Goal: Task Accomplishment & Management: Manage account settings

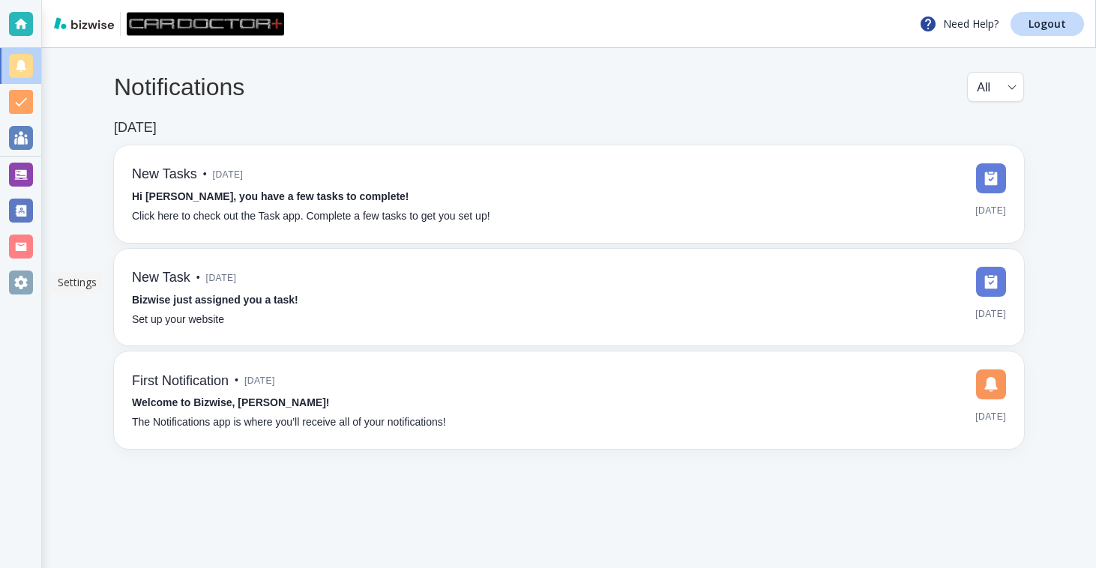
click at [28, 294] on div at bounding box center [21, 283] width 24 height 24
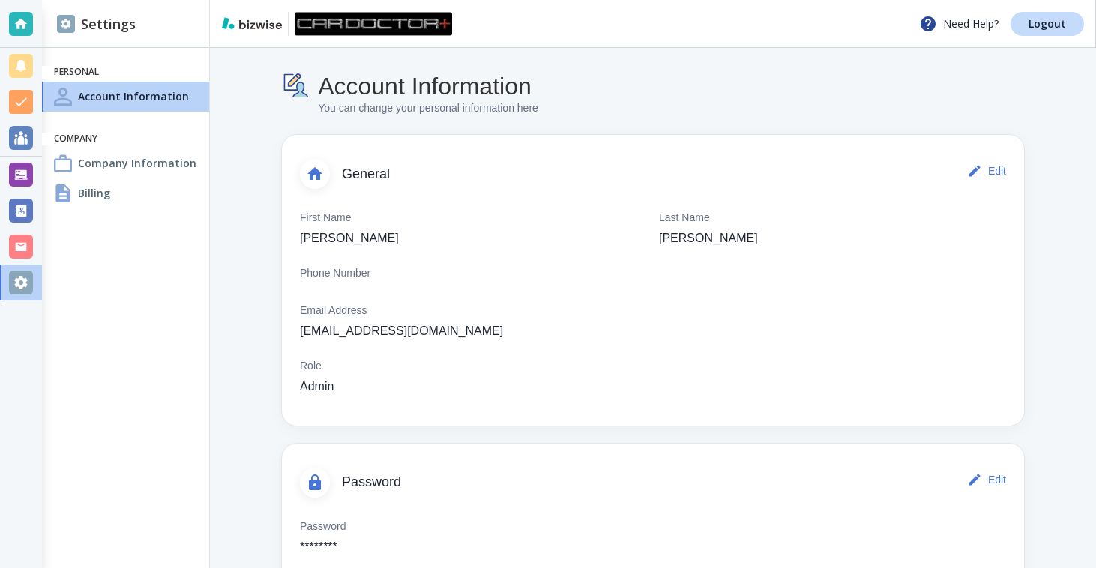
click at [106, 188] on h4 "Billing" at bounding box center [94, 193] width 32 height 16
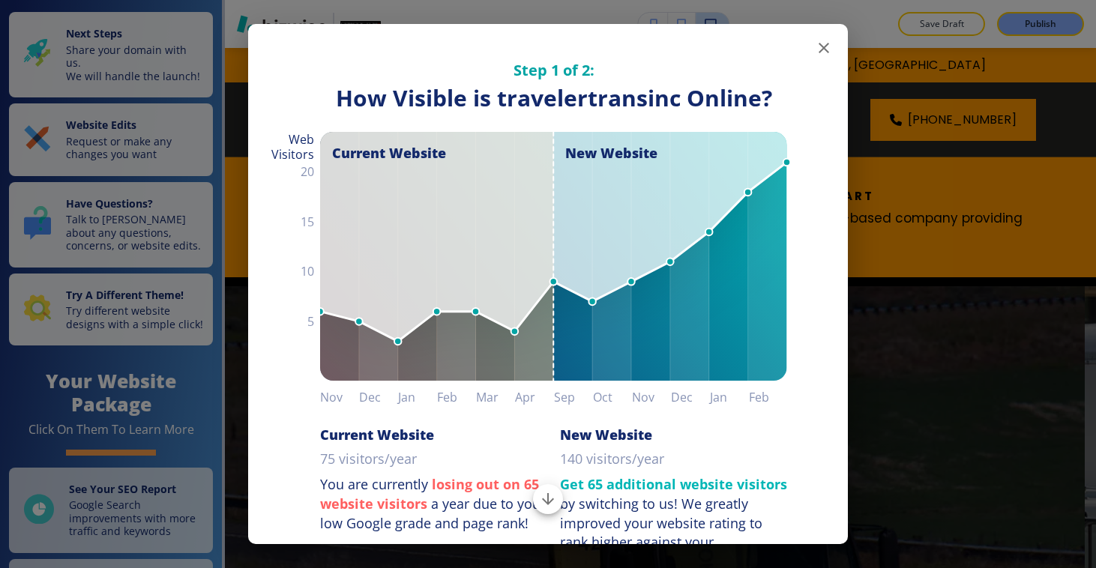
click at [819, 45] on icon "button" at bounding box center [824, 48] width 18 height 18
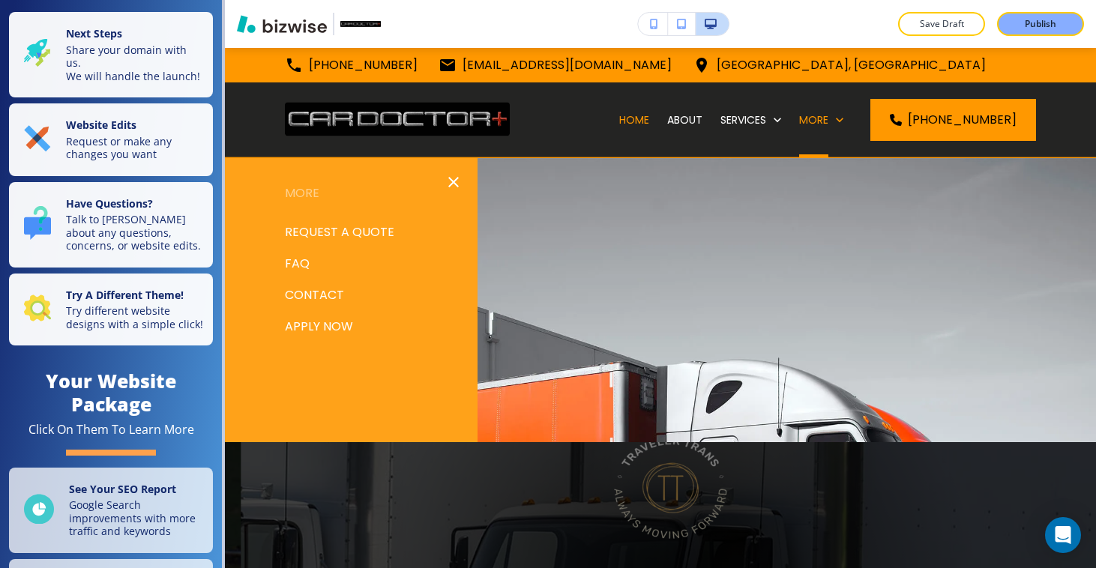
click at [331, 325] on p "APPLY NOW" at bounding box center [319, 327] width 68 height 22
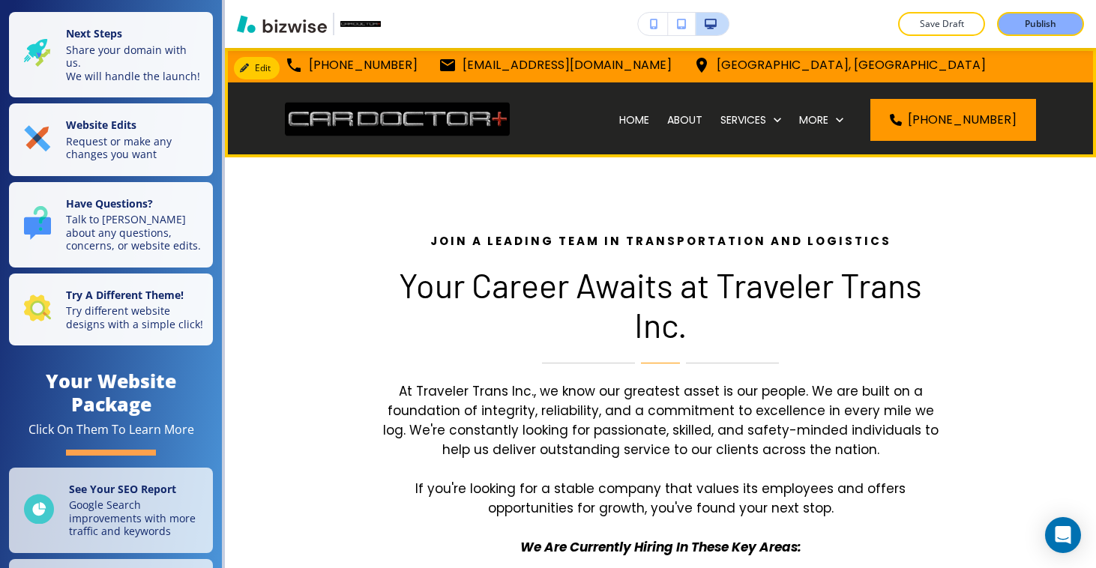
click at [636, 129] on div "HOME" at bounding box center [634, 119] width 48 height 75
click at [635, 121] on p "HOME" at bounding box center [634, 119] width 30 height 15
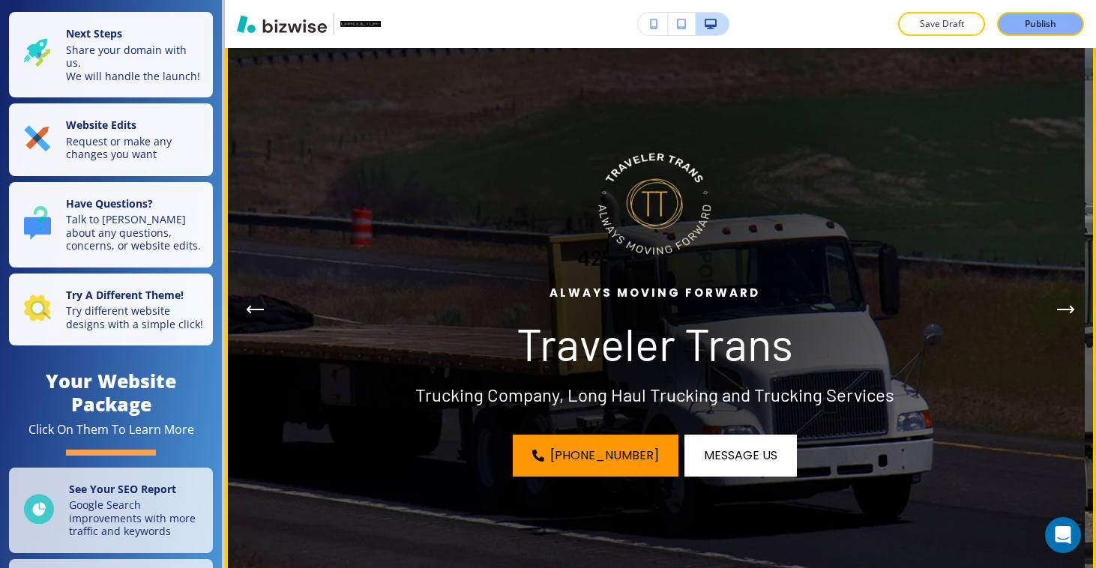
scroll to position [308, 0]
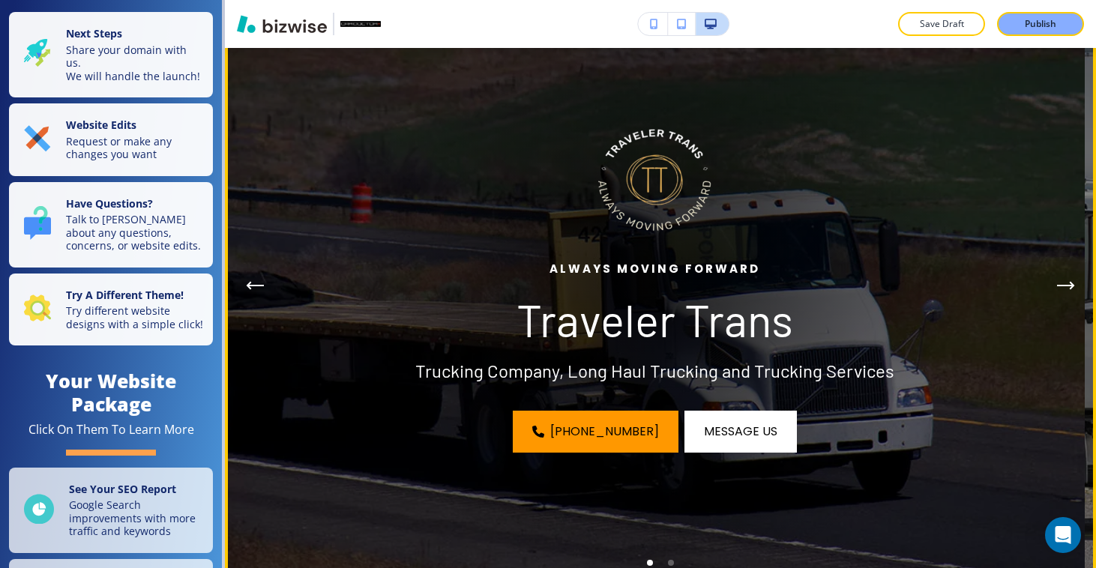
click at [1058, 286] on icon "Next Hero Image" at bounding box center [1065, 286] width 15 height 0
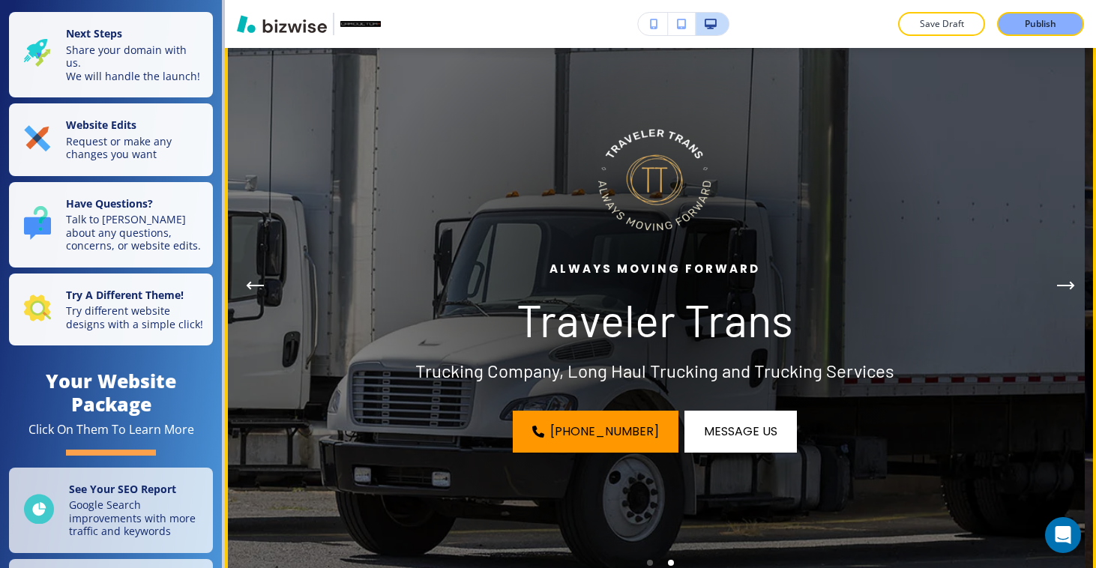
click at [1058, 286] on icon "Next Hero Image" at bounding box center [1065, 286] width 15 height 0
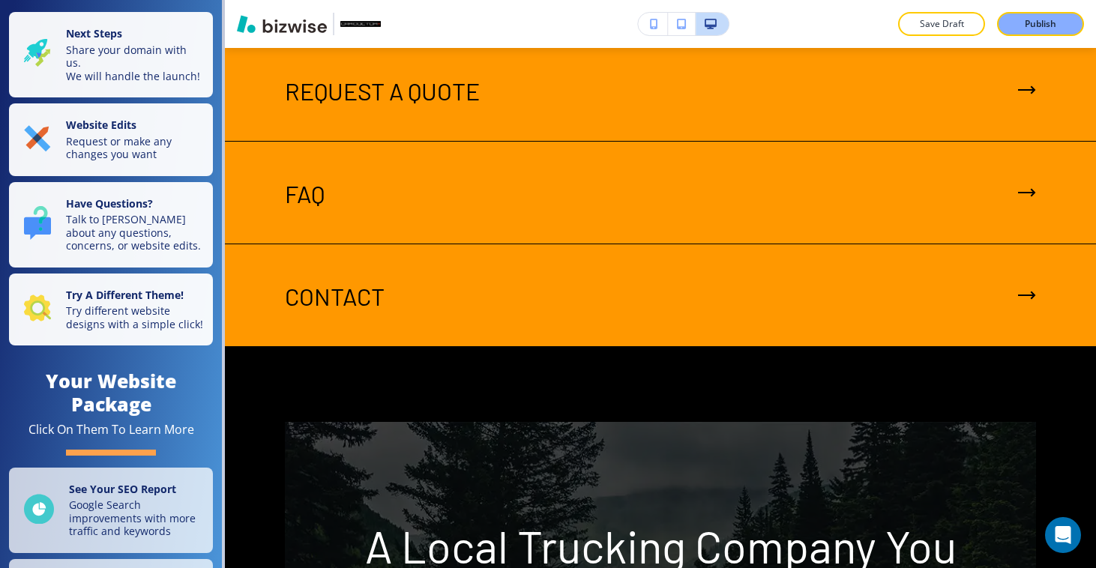
scroll to position [4304, 0]
